Goal: Entertainment & Leisure: Consume media (video, audio)

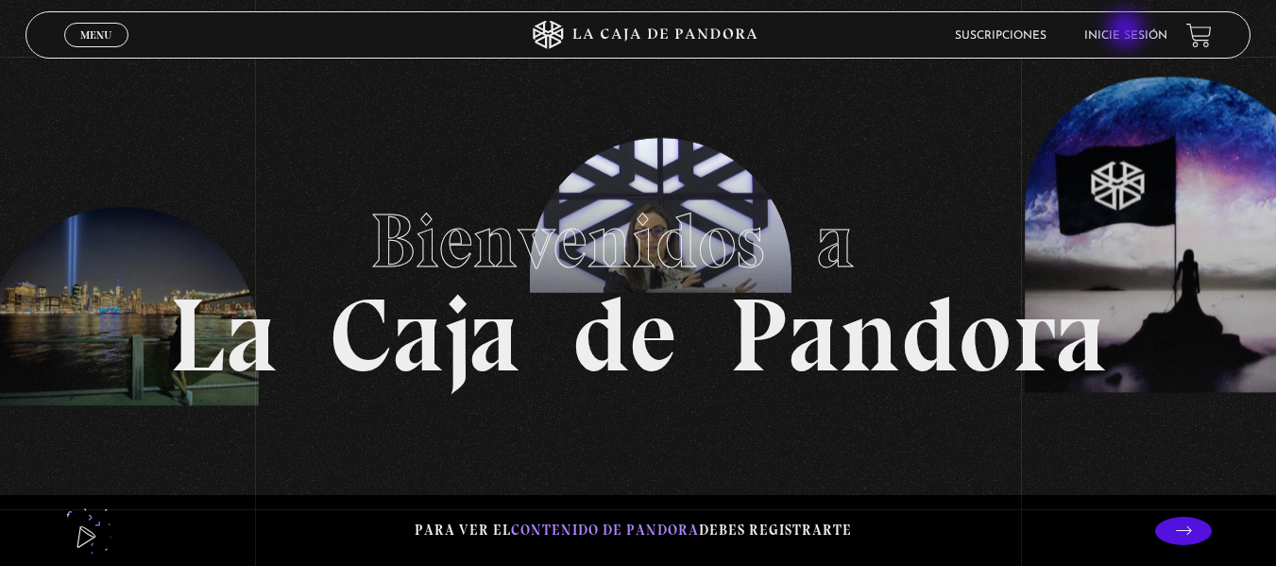
click at [1127, 31] on link "Inicie sesión" at bounding box center [1125, 35] width 83 height 11
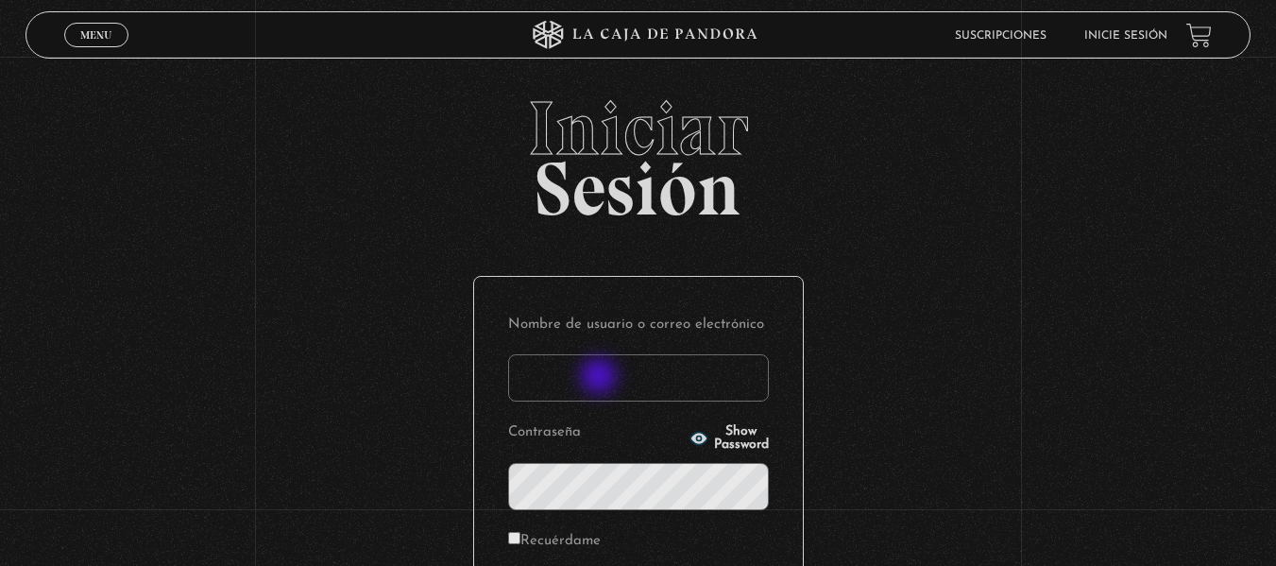
click at [601, 378] on input "Nombre de usuario o correo electrónico" at bounding box center [638, 377] width 261 height 47
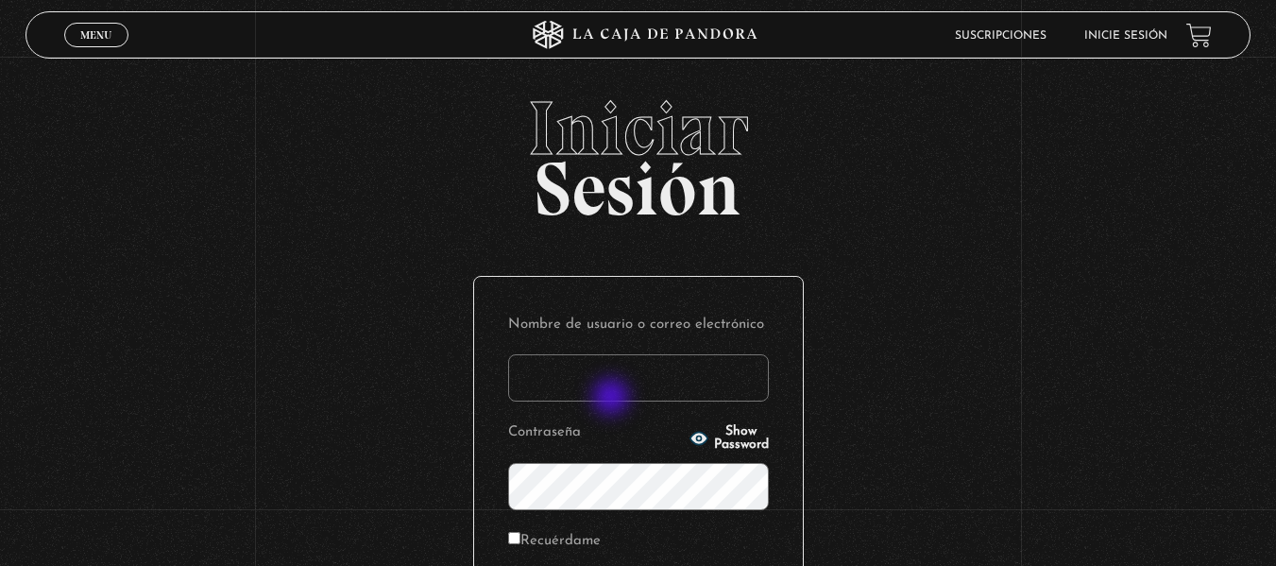
type input "yngr29@gmail.com"
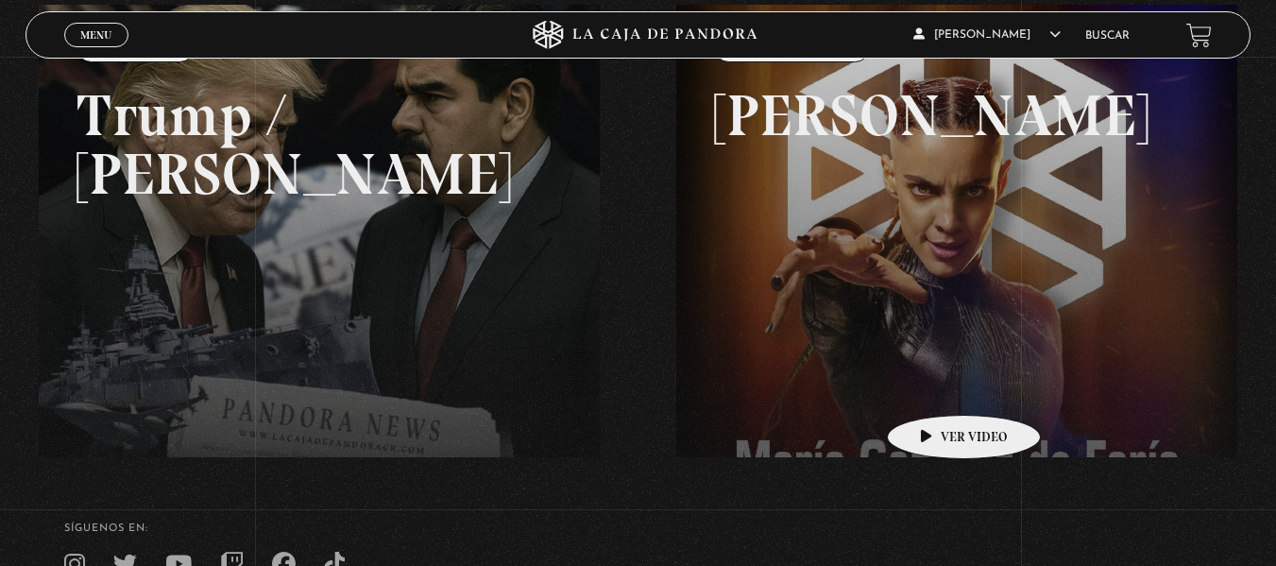
scroll to position [189, 0]
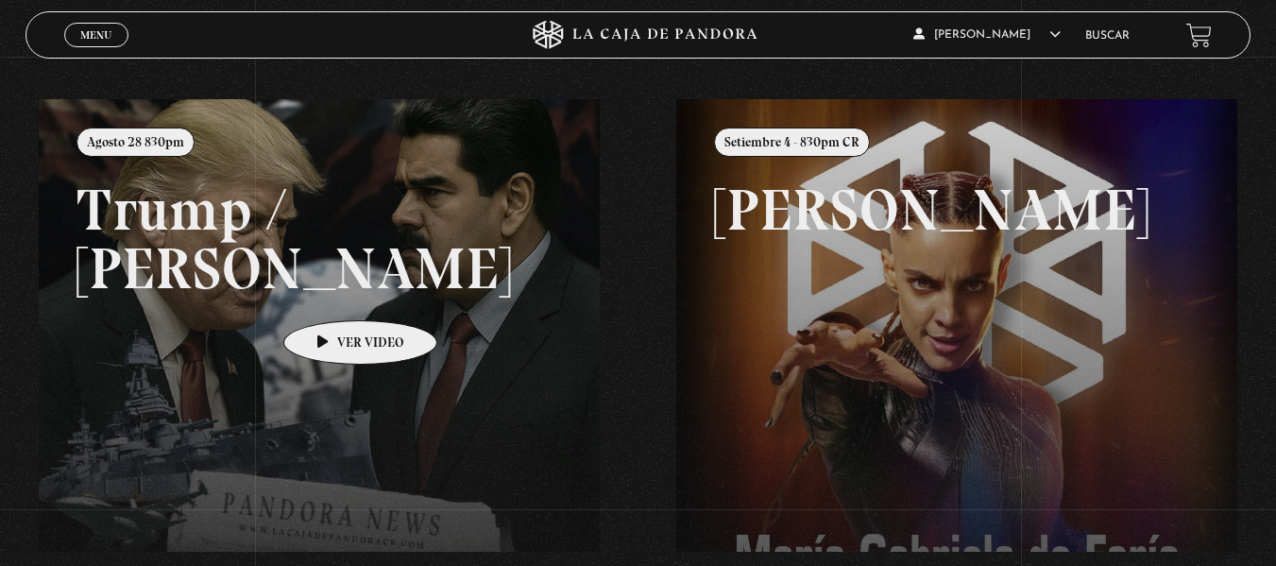
click at [331, 292] on link at bounding box center [677, 382] width 1276 height 566
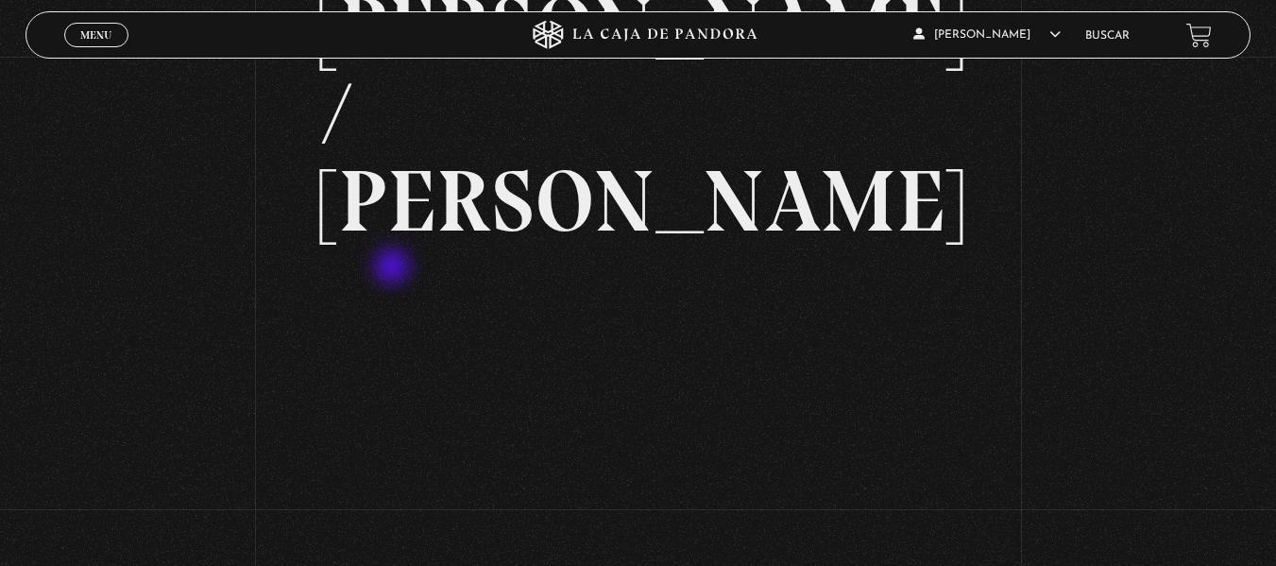
scroll to position [189, 0]
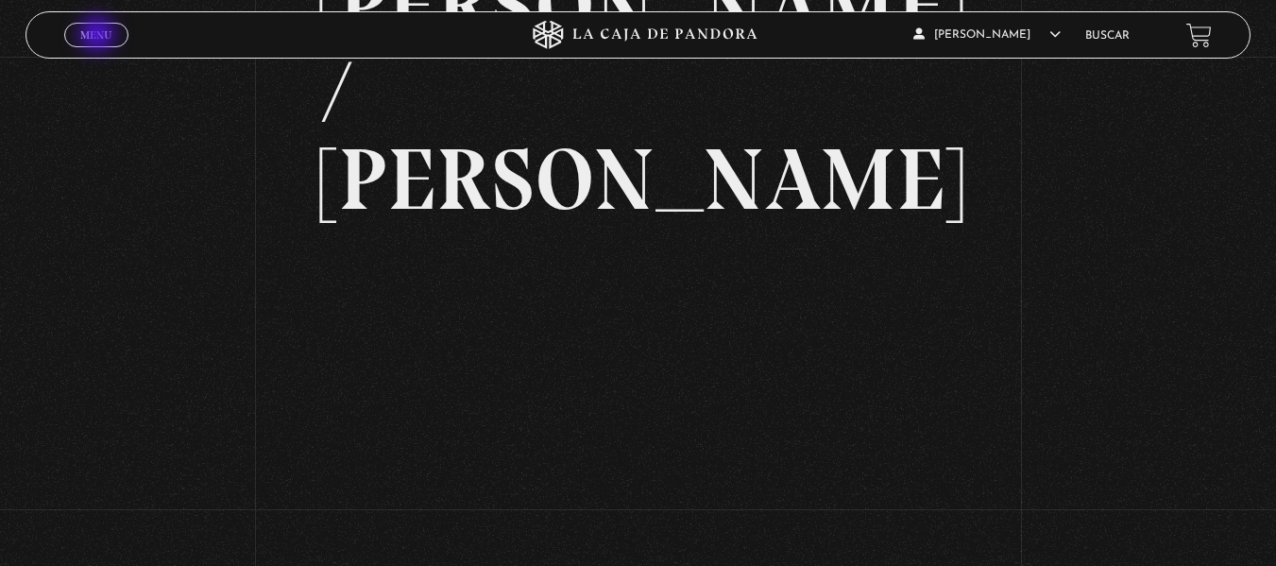
click at [99, 36] on span "Menu" at bounding box center [95, 34] width 31 height 11
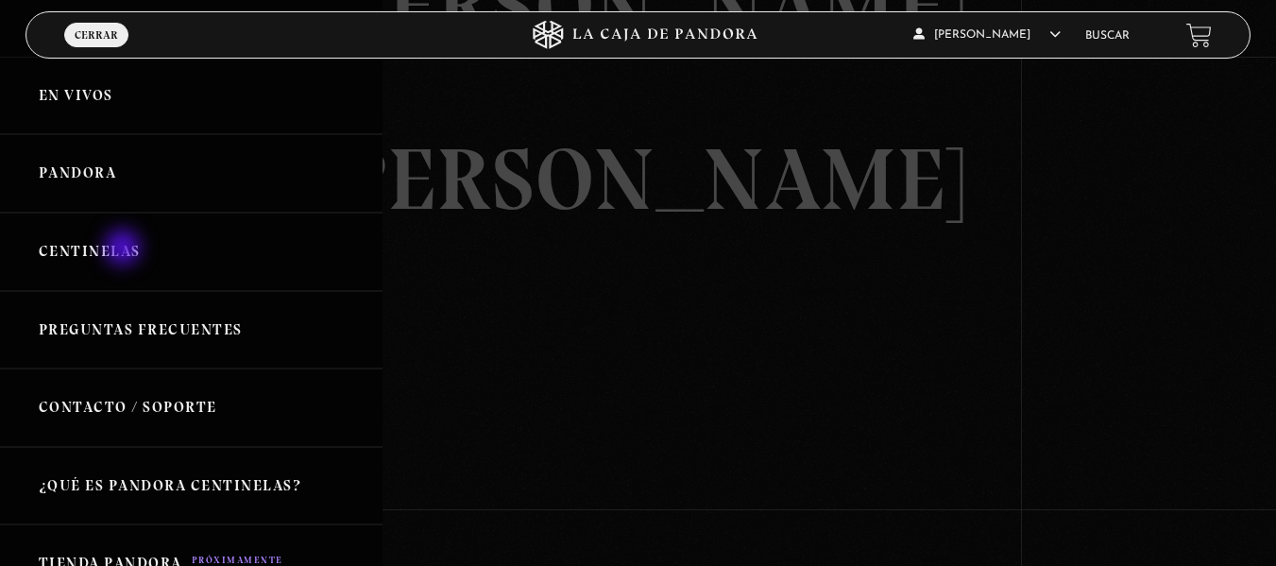
click at [125, 249] on link "Centinelas" at bounding box center [191, 251] width 382 height 78
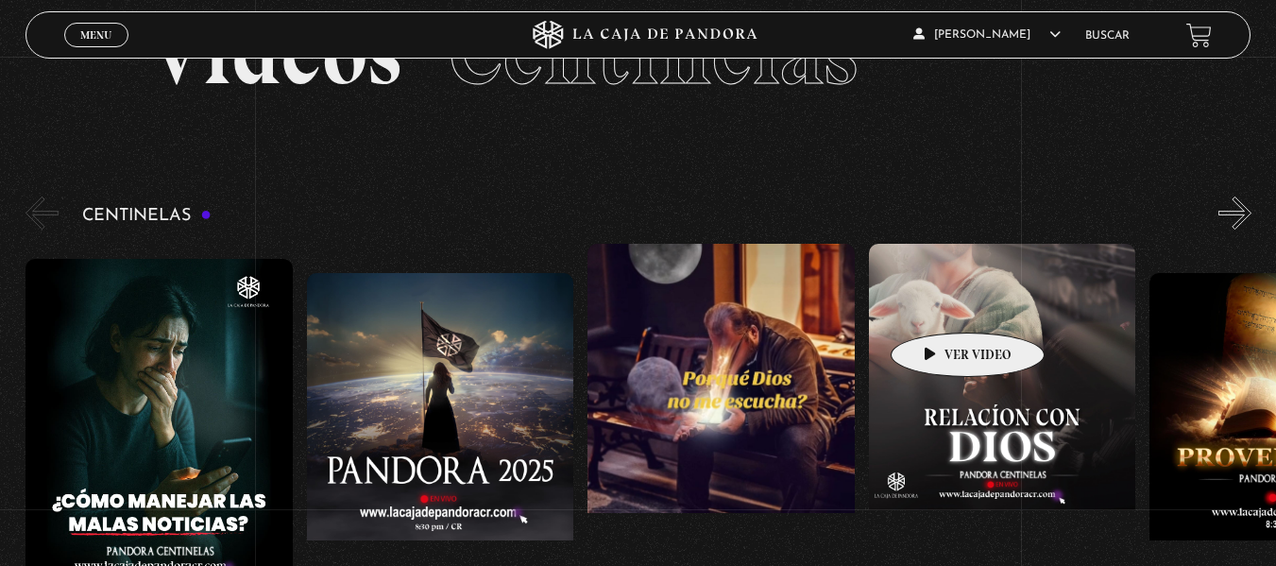
scroll to position [94, 0]
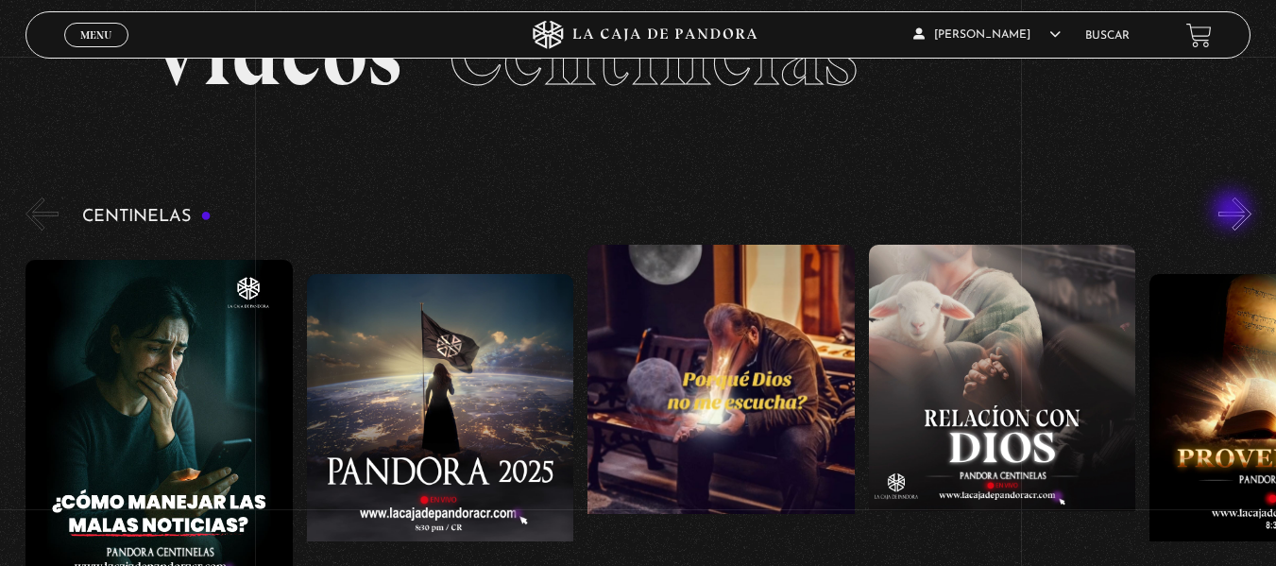
click at [1233, 212] on button "»" at bounding box center [1234, 213] width 33 height 33
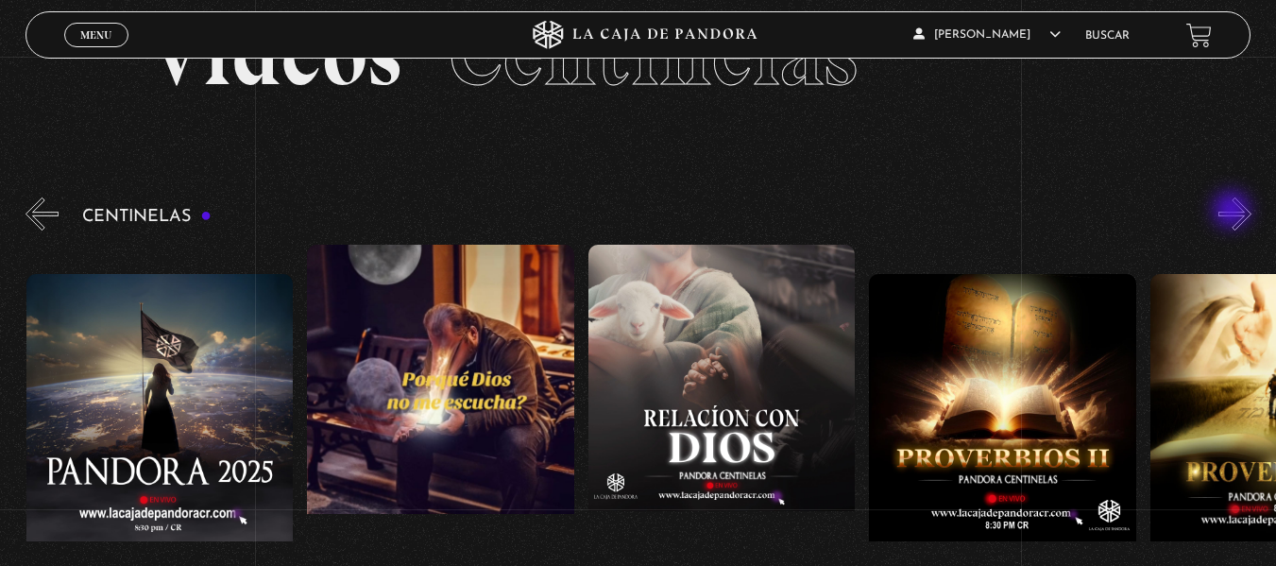
click at [1233, 212] on button "»" at bounding box center [1234, 213] width 33 height 33
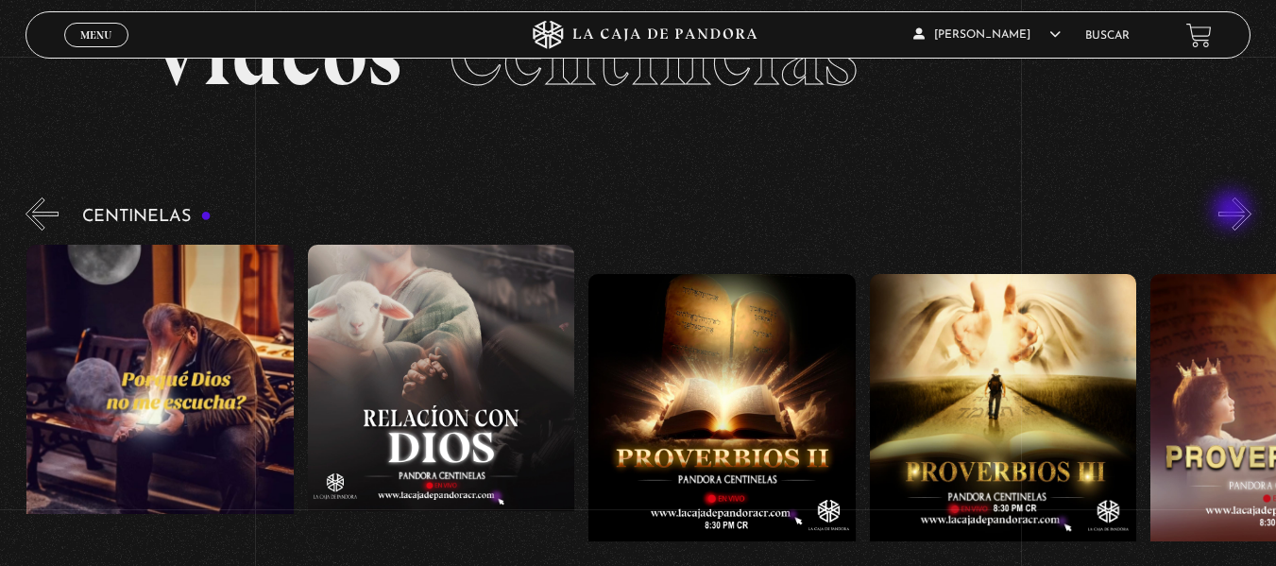
click at [1233, 212] on button "»" at bounding box center [1234, 213] width 33 height 33
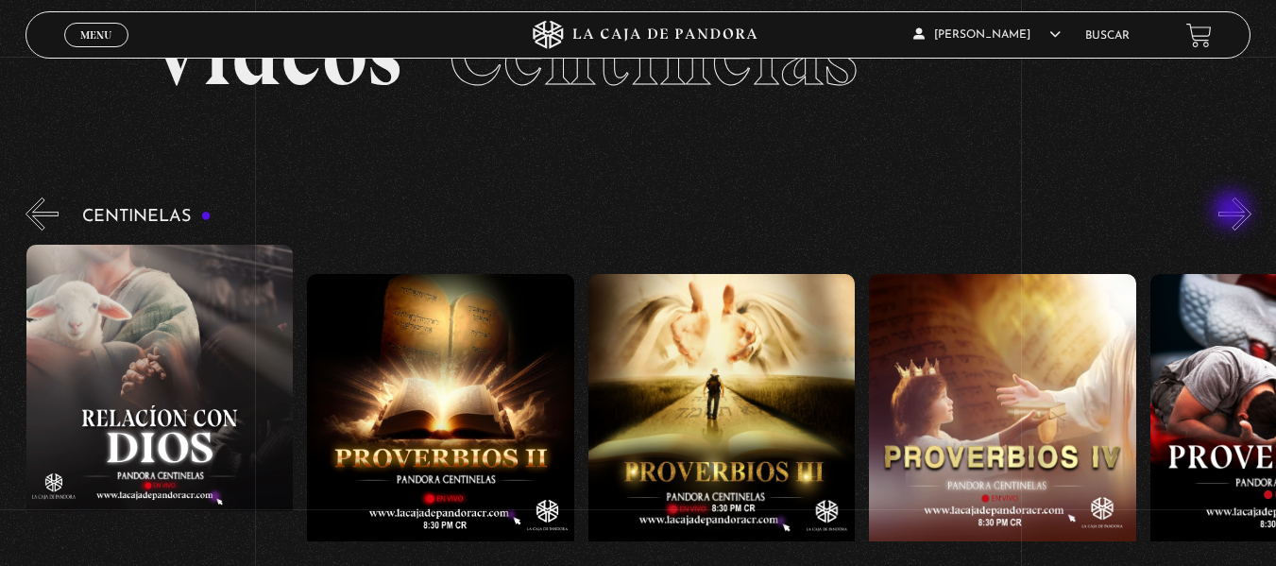
scroll to position [0, 843]
click at [1235, 212] on button "»" at bounding box center [1234, 213] width 33 height 33
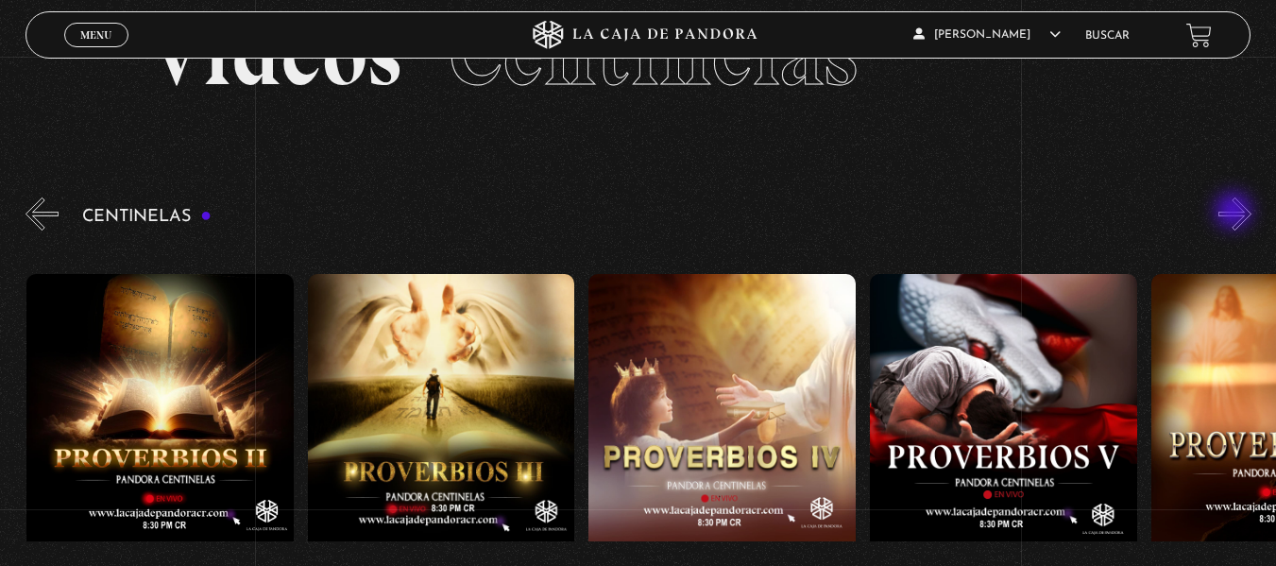
click at [1235, 212] on button "»" at bounding box center [1234, 213] width 33 height 33
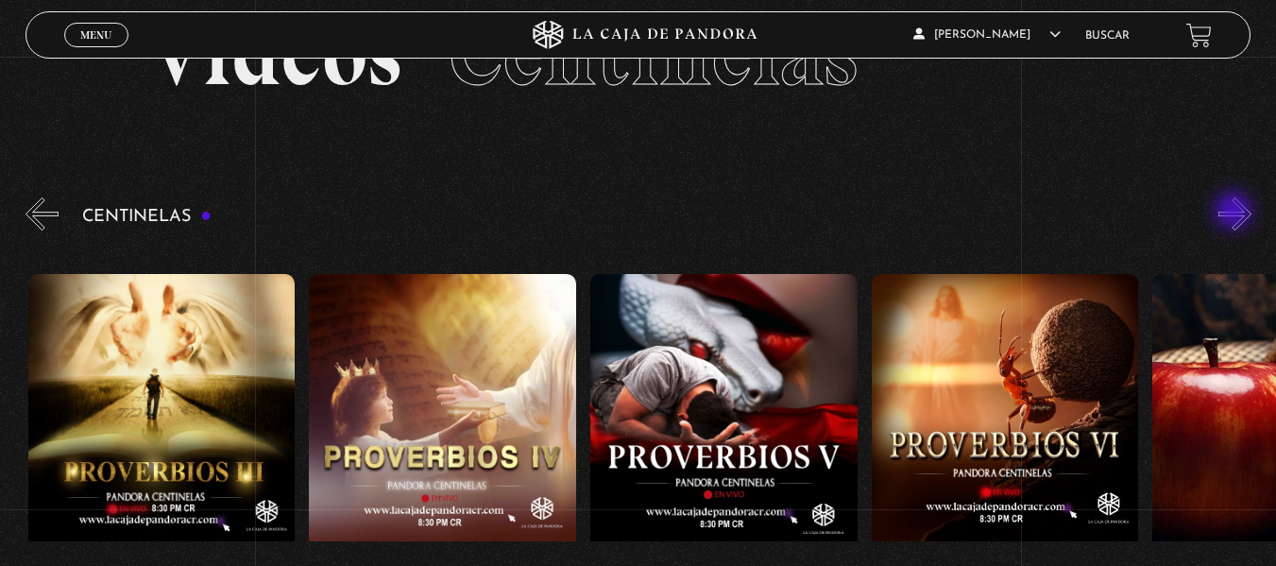
click at [1235, 212] on button "»" at bounding box center [1234, 213] width 33 height 33
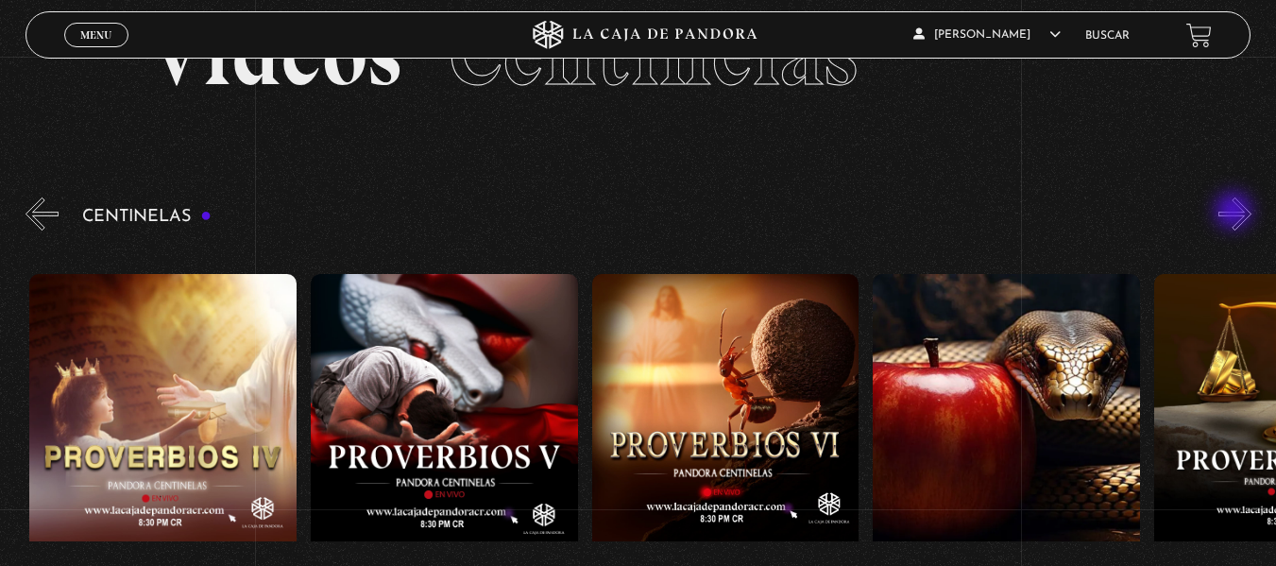
click at [1235, 212] on button "»" at bounding box center [1234, 213] width 33 height 33
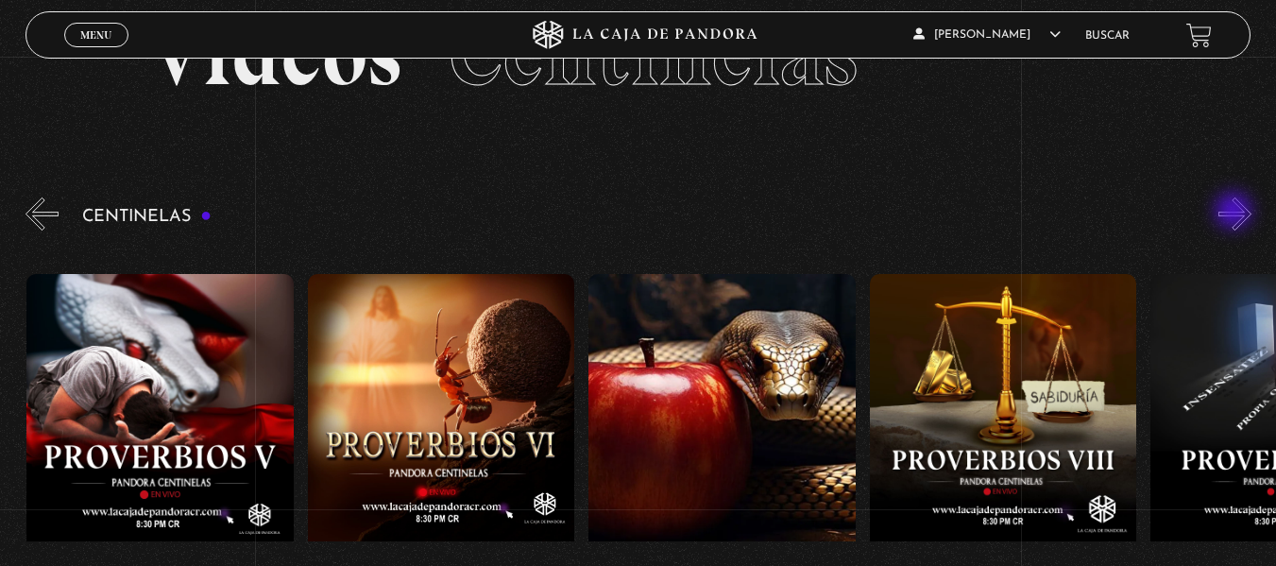
click at [1235, 212] on button "»" at bounding box center [1234, 213] width 33 height 33
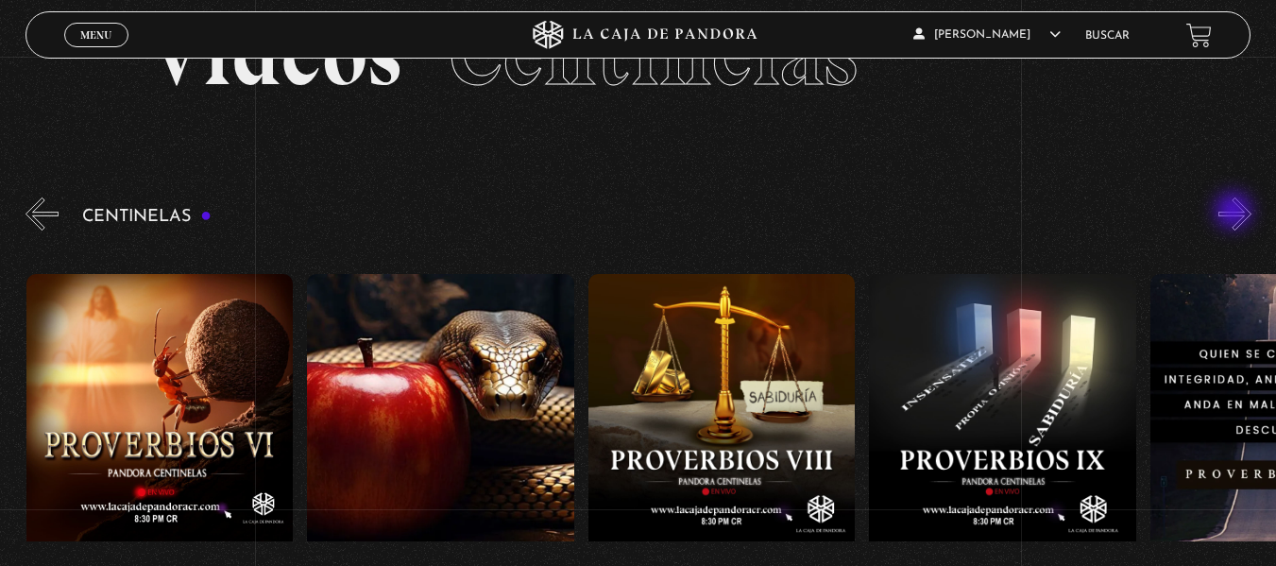
click at [1235, 212] on button "»" at bounding box center [1234, 213] width 33 height 33
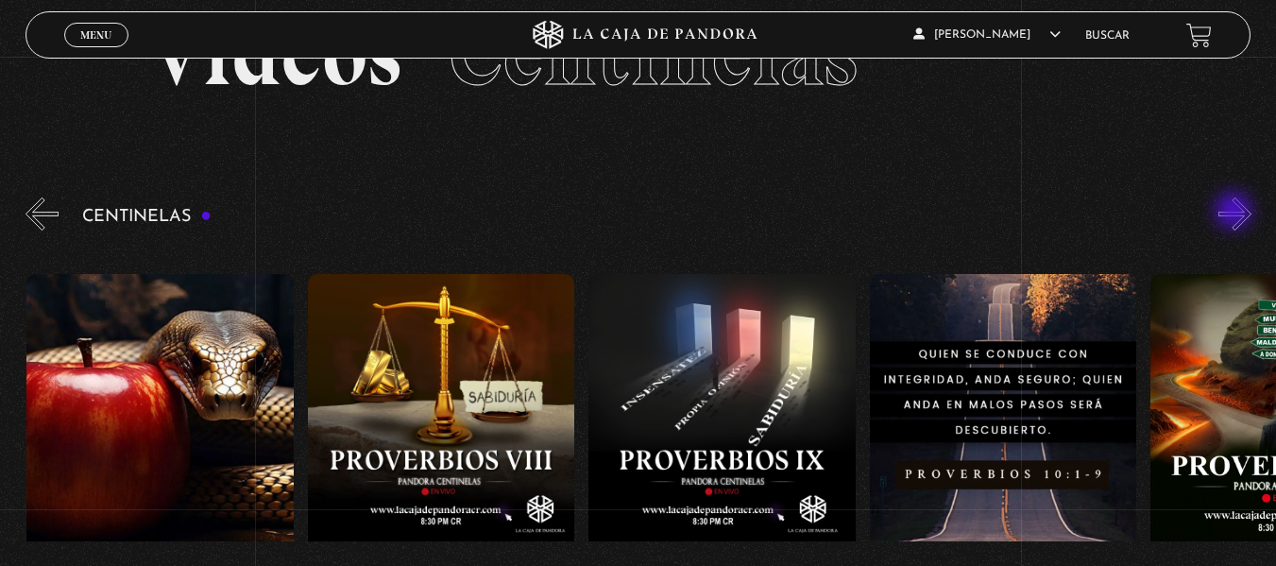
click at [1235, 212] on button "»" at bounding box center [1234, 213] width 33 height 33
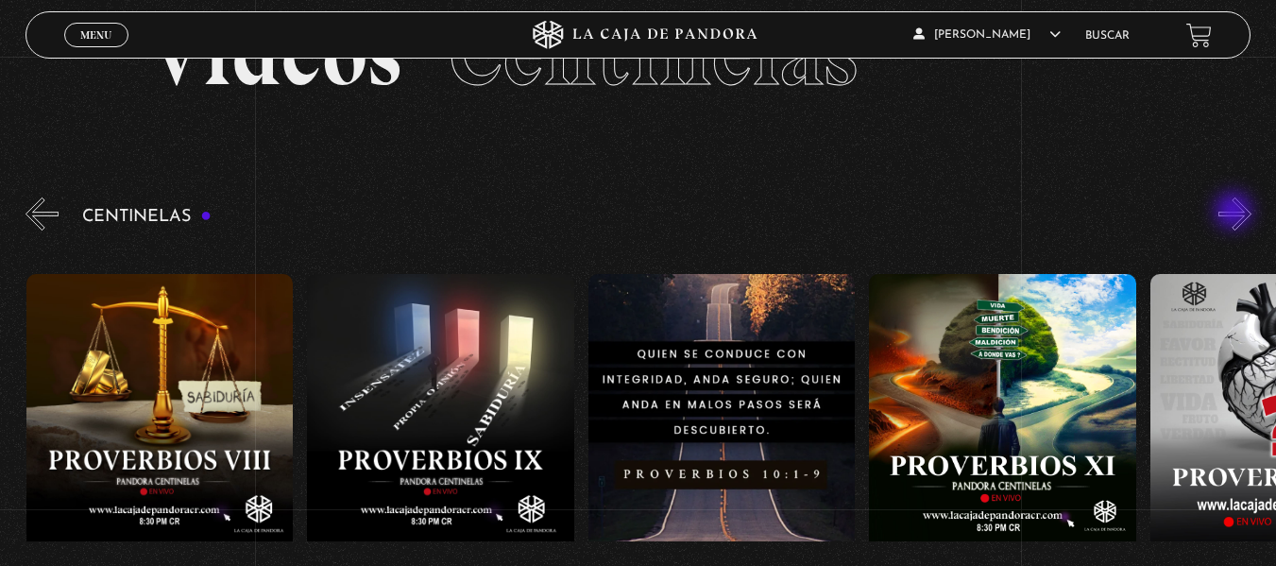
scroll to position [0, 2810]
click at [1235, 212] on button "»" at bounding box center [1234, 213] width 33 height 33
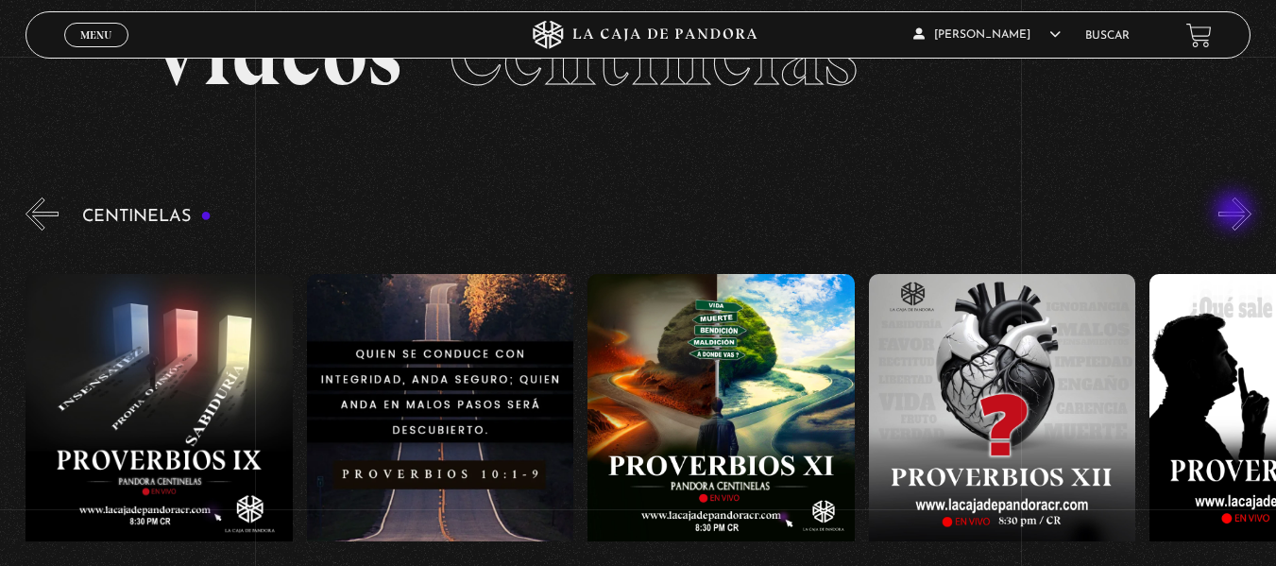
click at [1235, 212] on button "»" at bounding box center [1234, 213] width 33 height 33
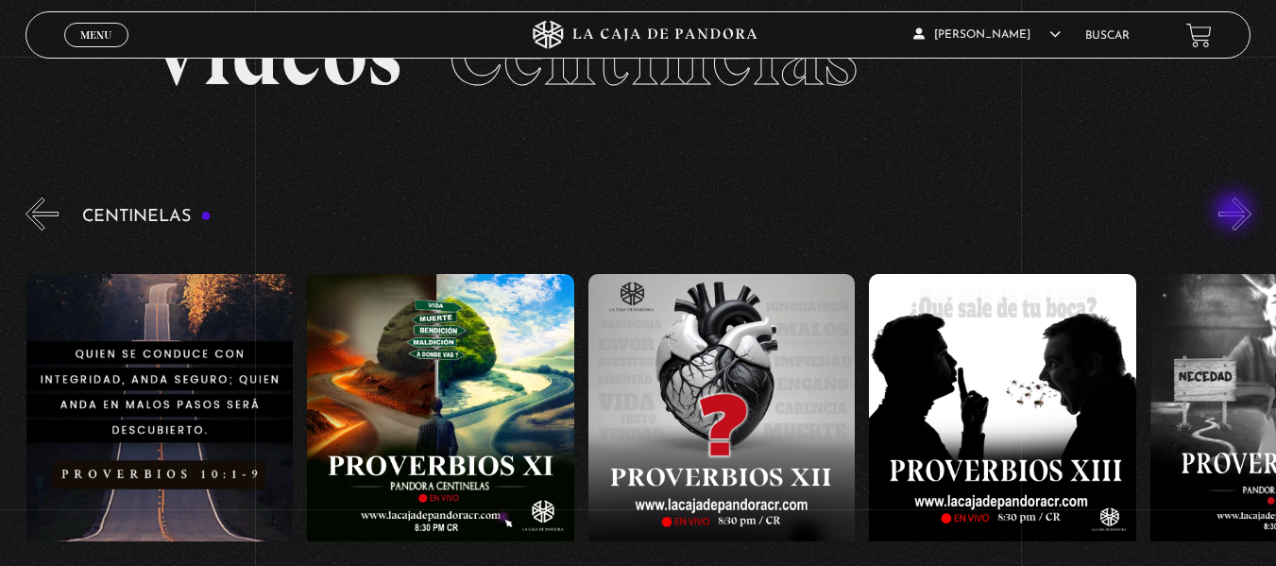
click at [1235, 212] on button "»" at bounding box center [1234, 213] width 33 height 33
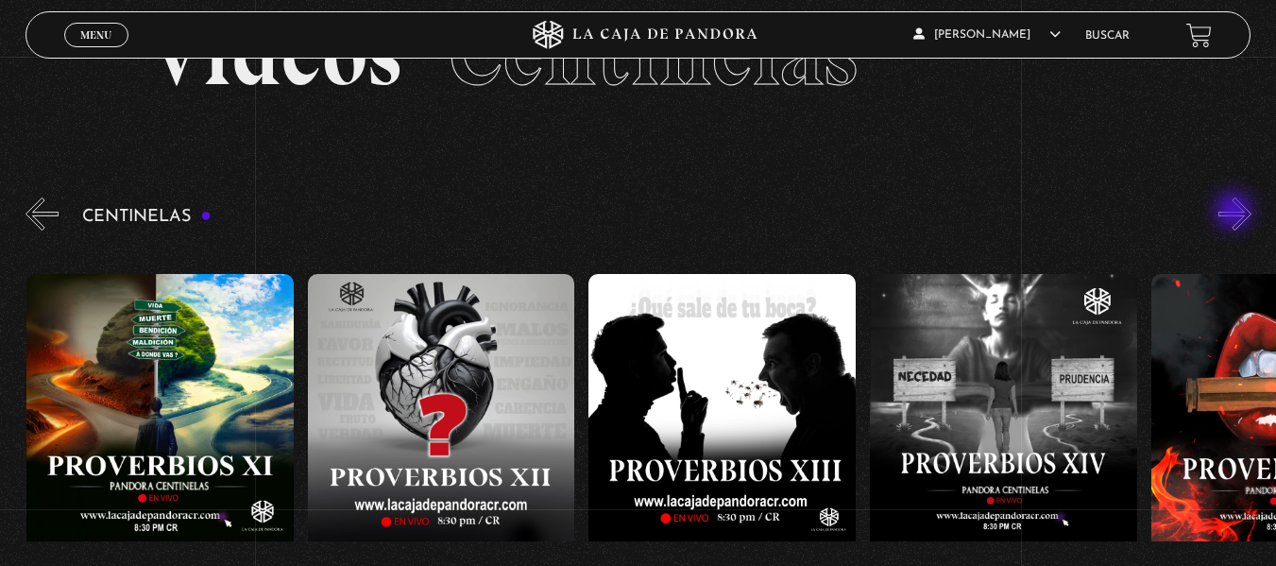
click at [1235, 212] on button "»" at bounding box center [1234, 213] width 33 height 33
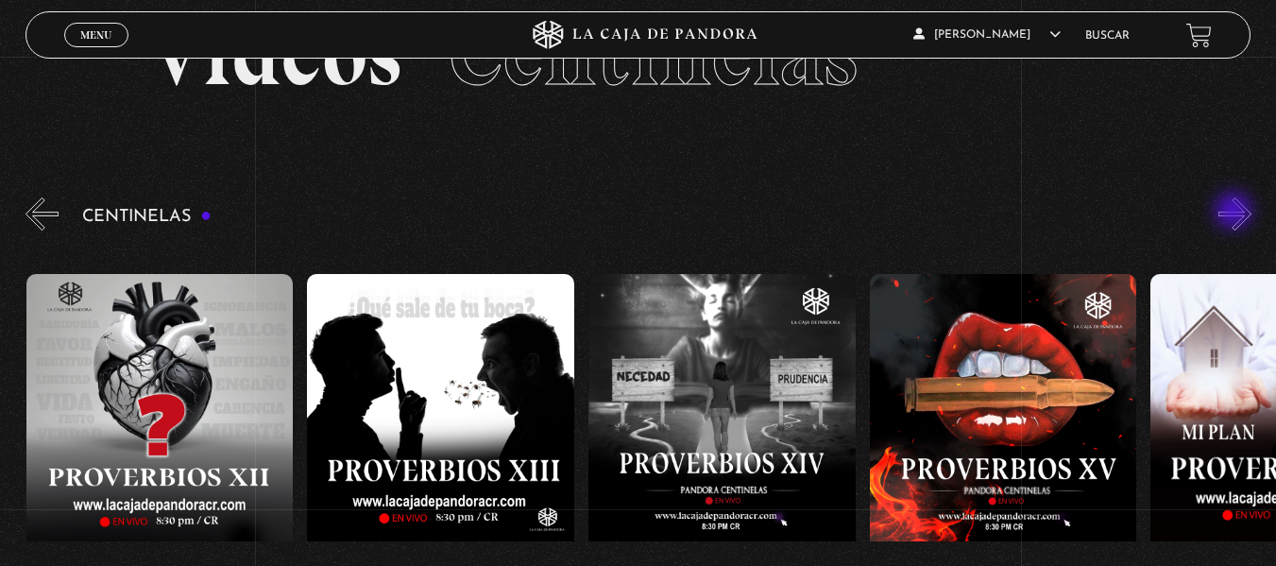
click at [1235, 212] on button "»" at bounding box center [1234, 213] width 33 height 33
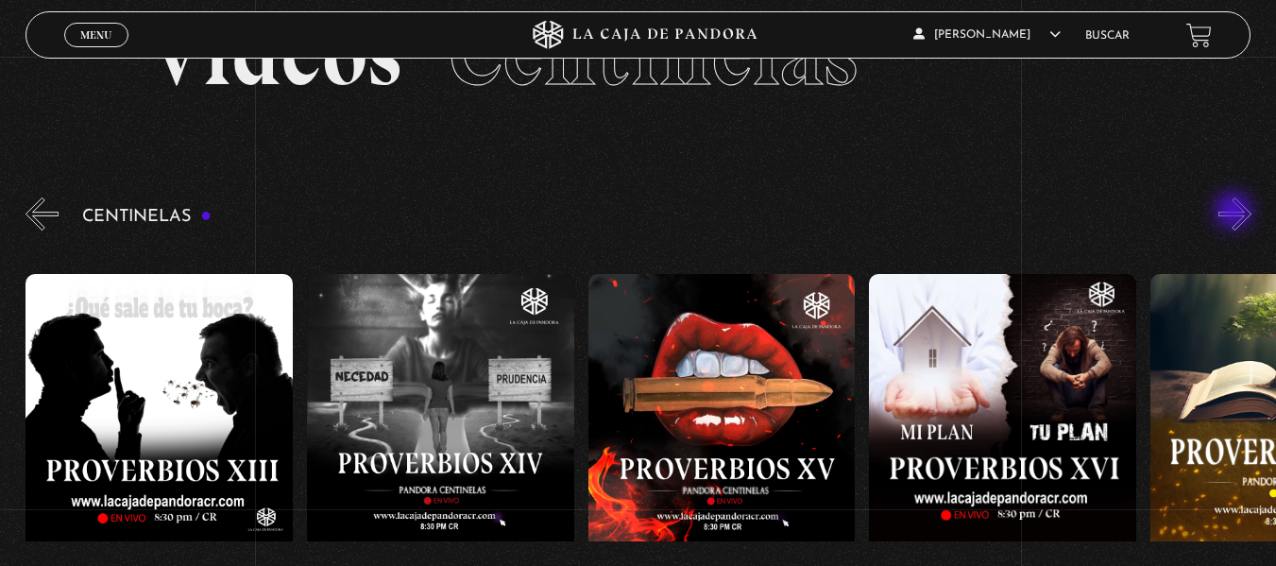
click at [1235, 212] on button "»" at bounding box center [1234, 213] width 33 height 33
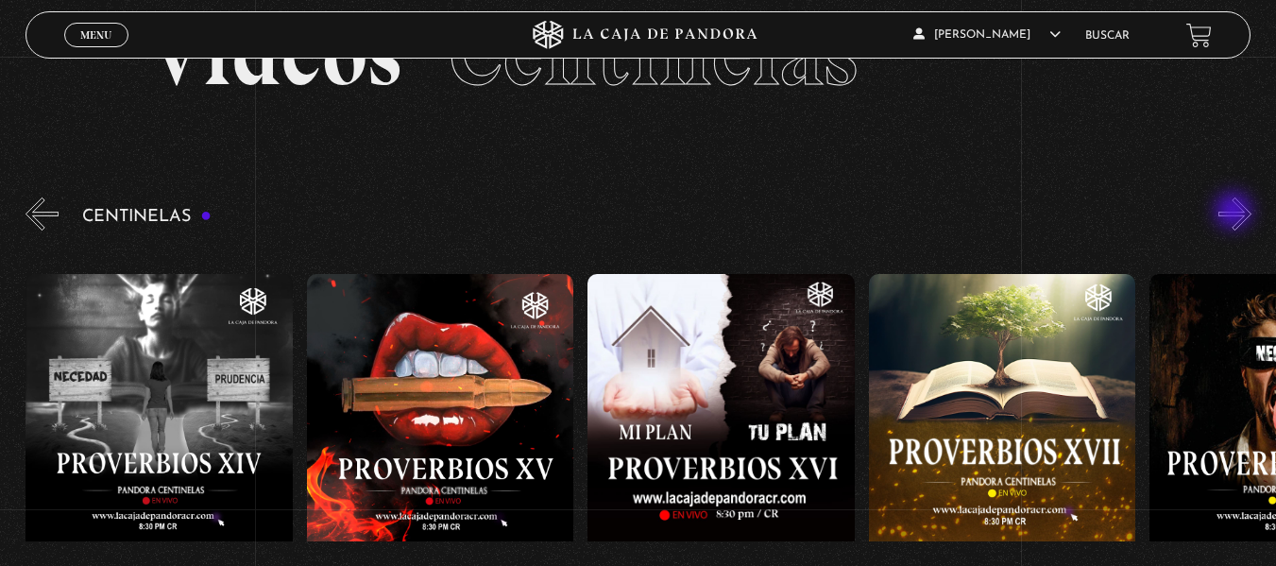
click at [1235, 212] on button "»" at bounding box center [1234, 213] width 33 height 33
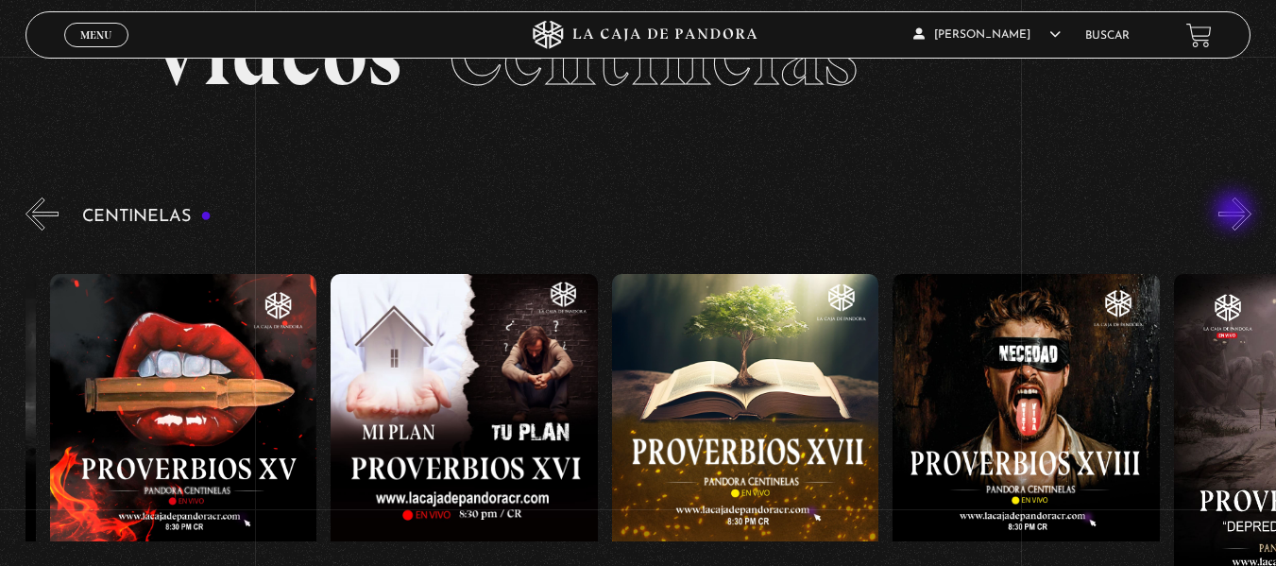
scroll to position [0, 4776]
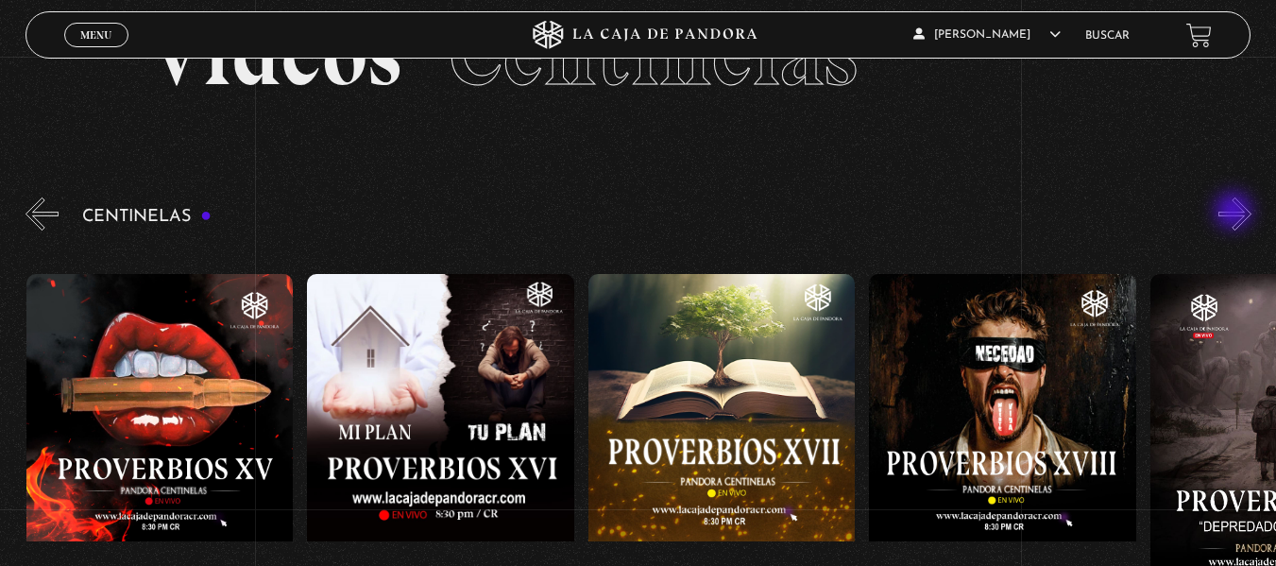
click at [1235, 212] on button "»" at bounding box center [1234, 213] width 33 height 33
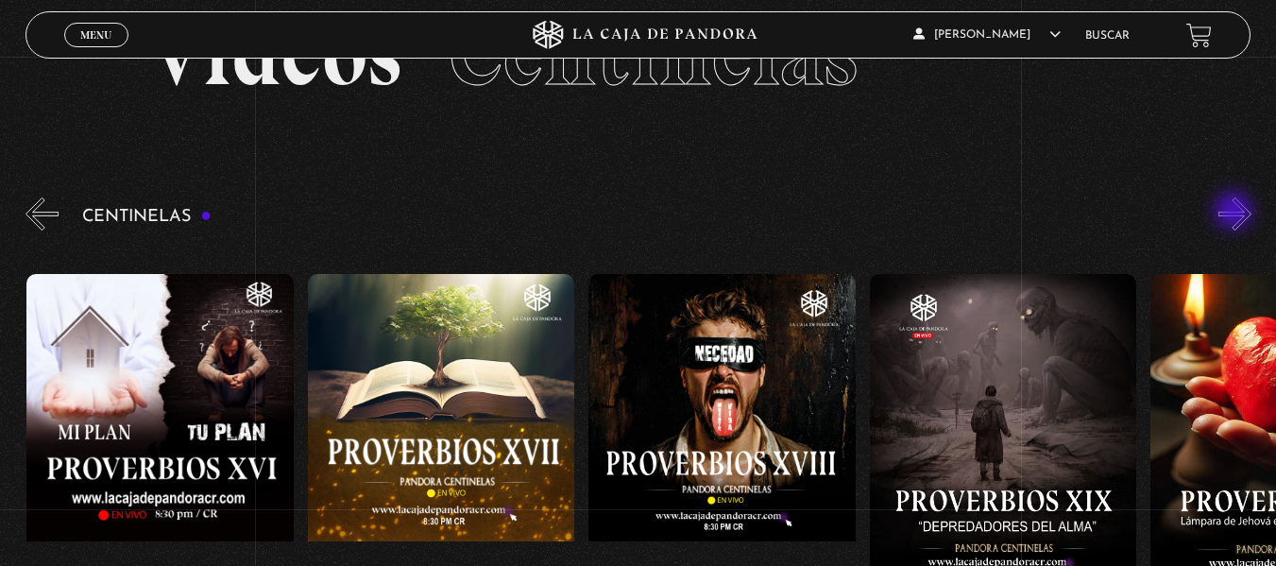
scroll to position [0, 5058]
click at [1235, 212] on button "»" at bounding box center [1234, 213] width 33 height 33
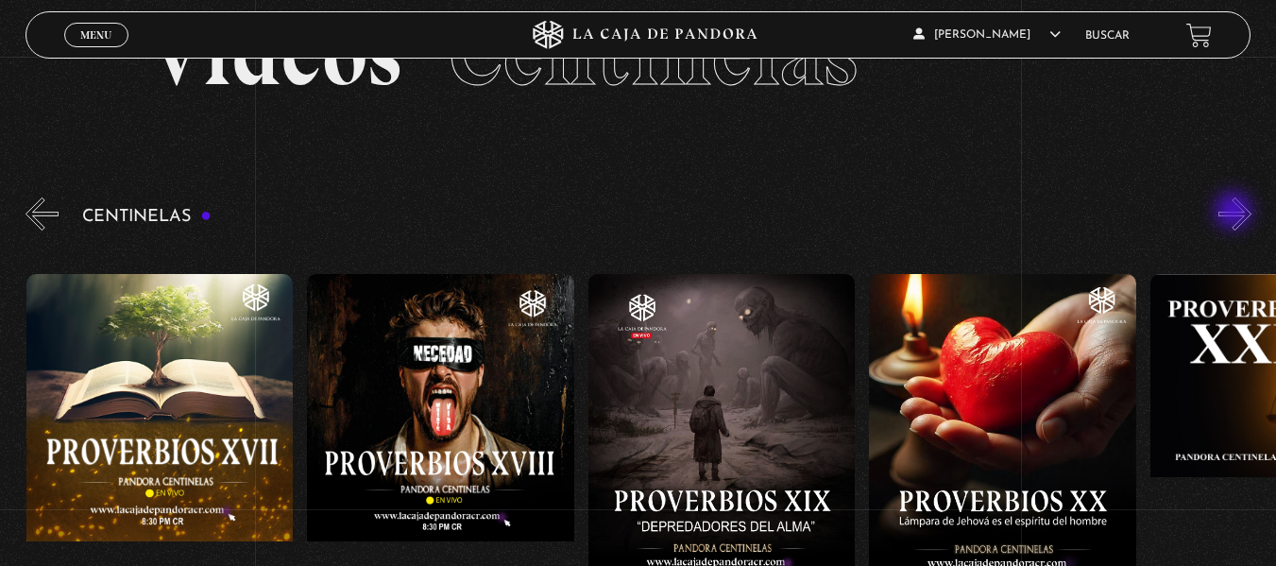
scroll to position [0, 5339]
click at [1235, 212] on button "»" at bounding box center [1234, 213] width 33 height 33
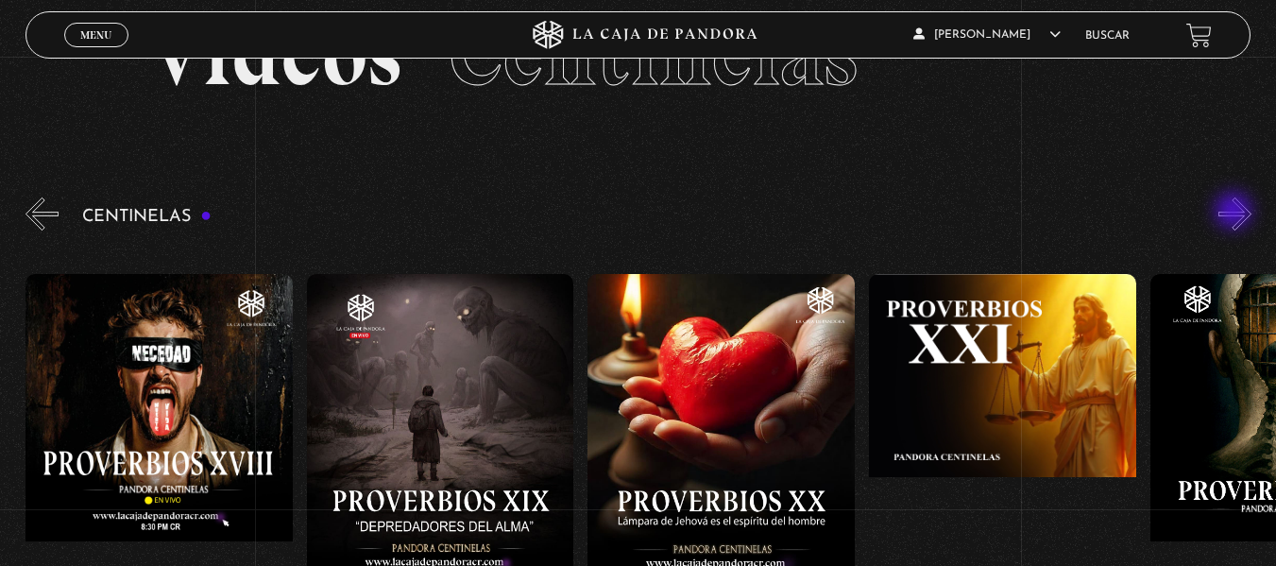
click at [1235, 212] on button "»" at bounding box center [1234, 213] width 33 height 33
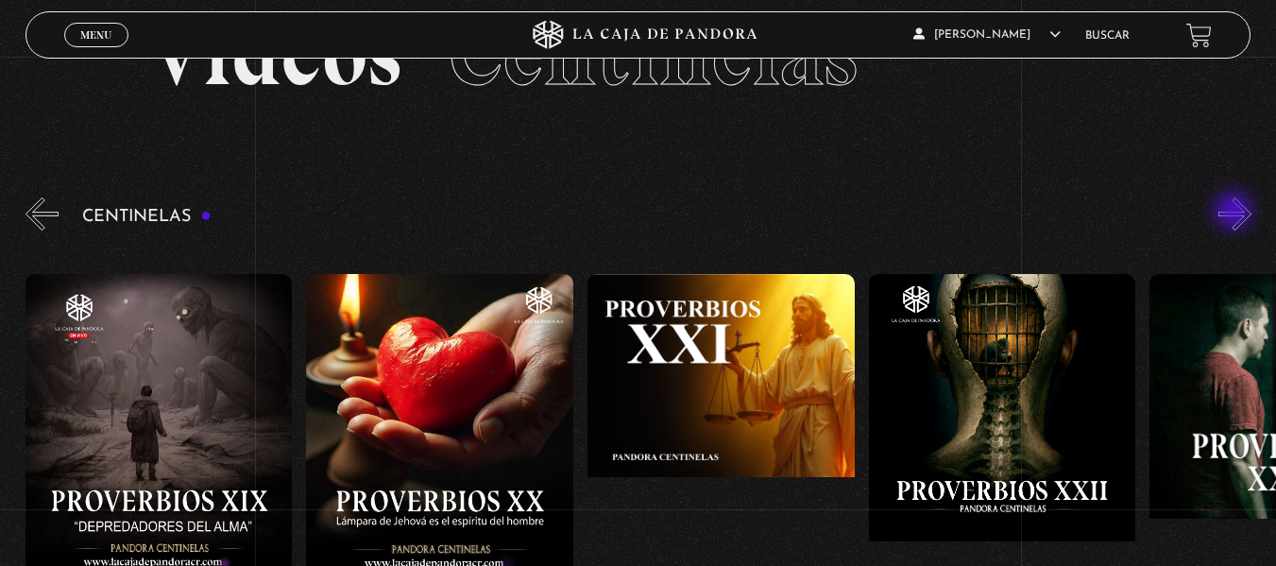
click at [1235, 212] on button "»" at bounding box center [1234, 213] width 33 height 33
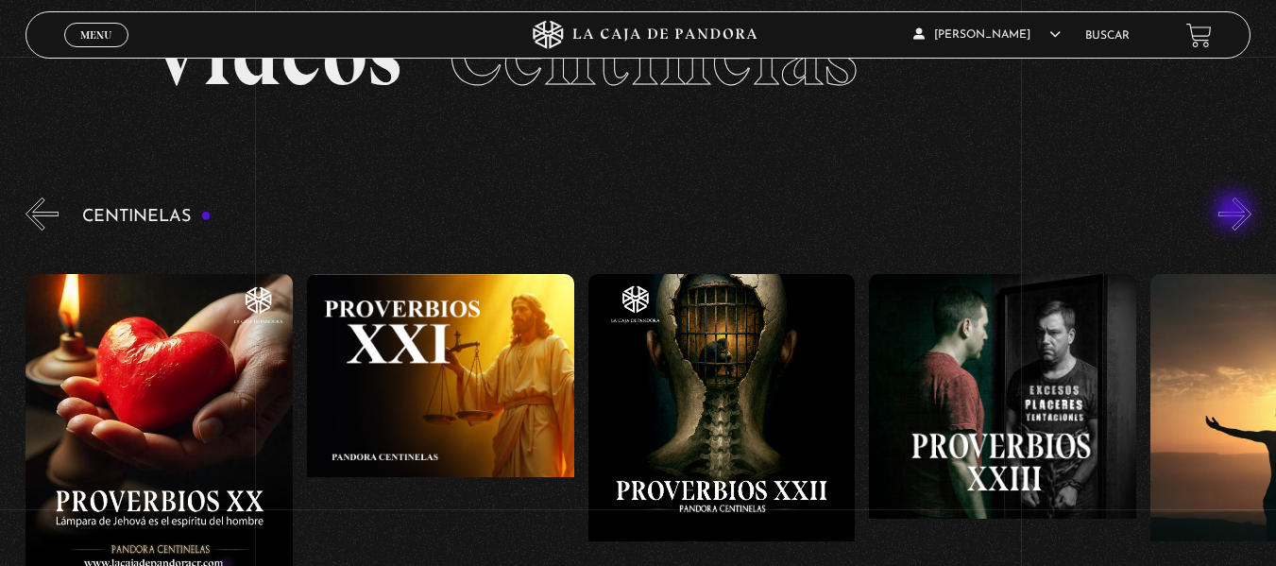
click at [1235, 212] on button "»" at bounding box center [1234, 213] width 33 height 33
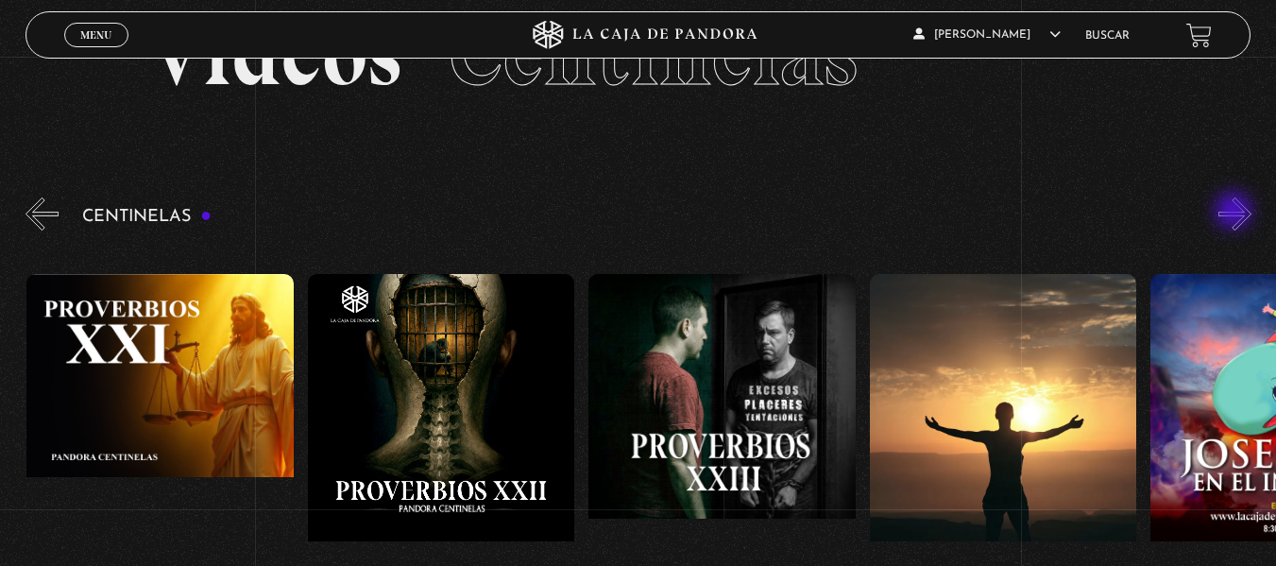
click at [1235, 212] on button "»" at bounding box center [1234, 213] width 33 height 33
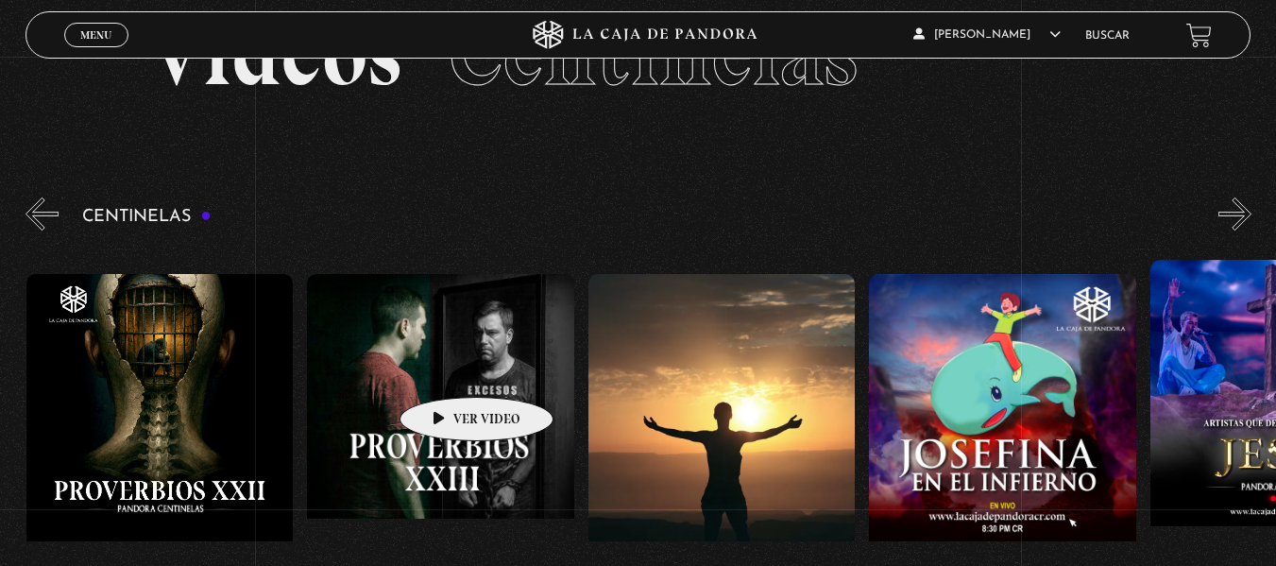
scroll to position [0, 6743]
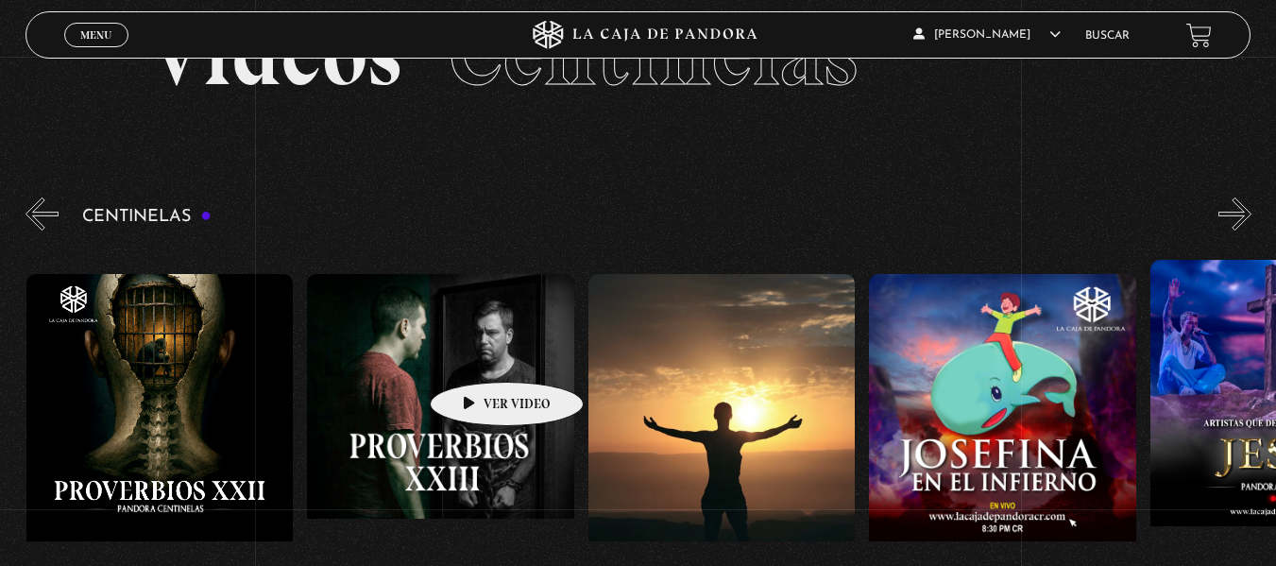
click at [477, 353] on figure at bounding box center [440, 444] width 267 height 340
click at [435, 361] on figure at bounding box center [440, 444] width 267 height 340
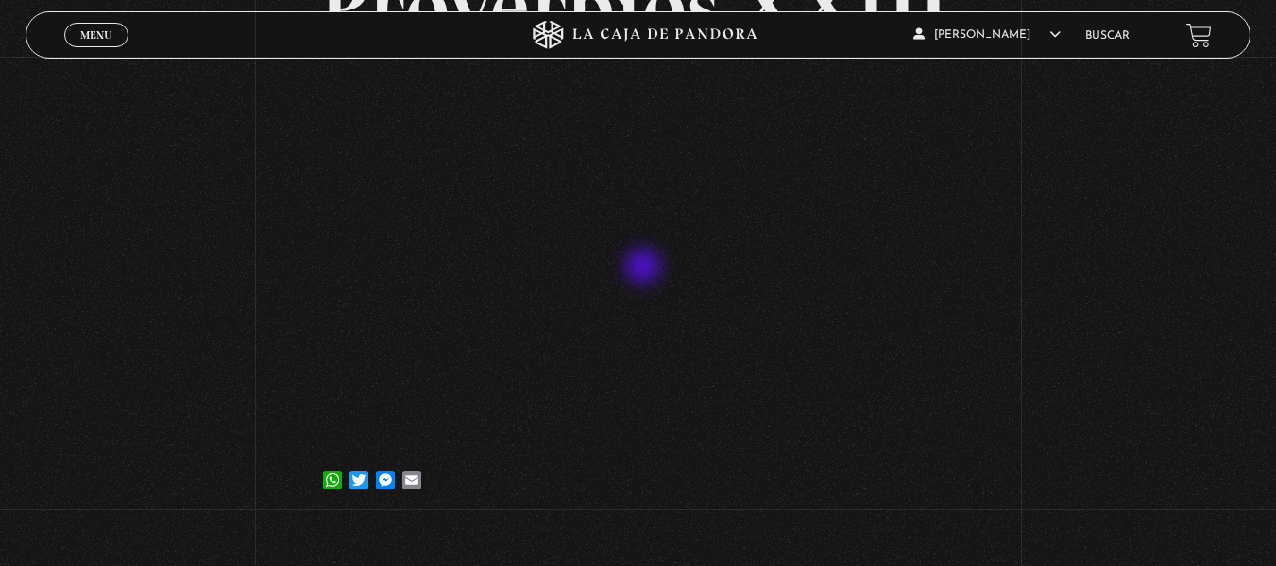
scroll to position [189, 0]
